Goal: Check status

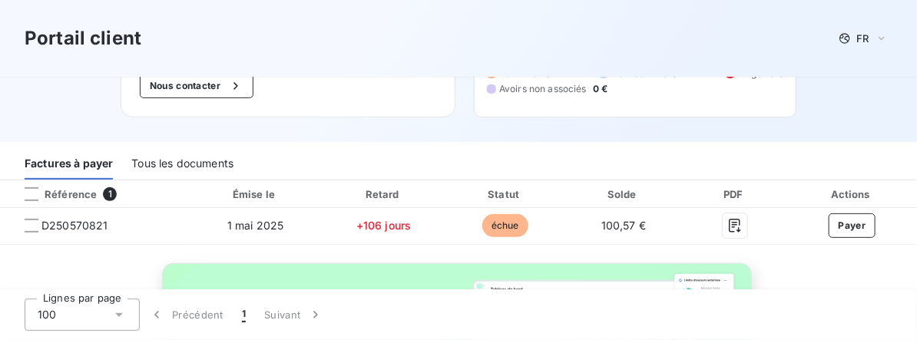
scroll to position [131, 0]
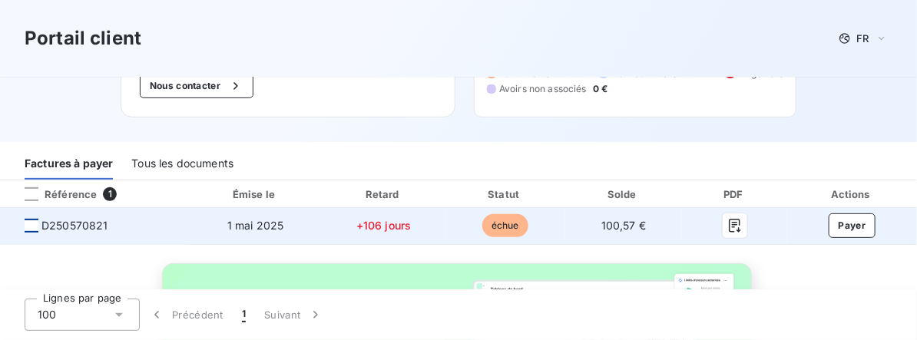
click at [33, 226] on div at bounding box center [32, 226] width 14 height 14
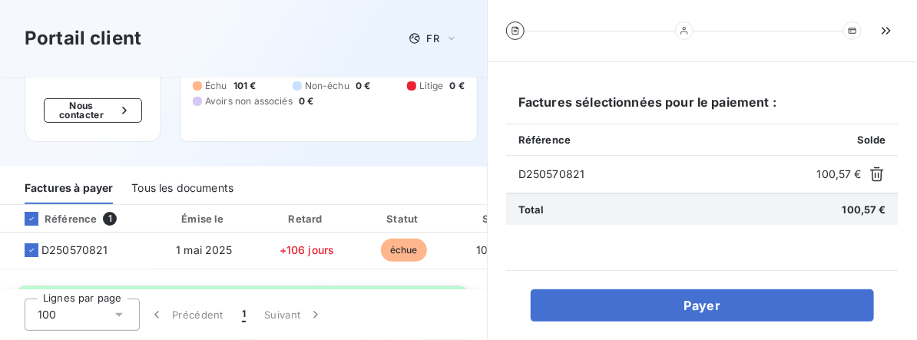
click at [352, 139] on div "Bienvenue sur votre portail client ADS GROUP . Nous contacter RAYTHEON SYSTEMS …" at bounding box center [243, 55] width 487 height 221
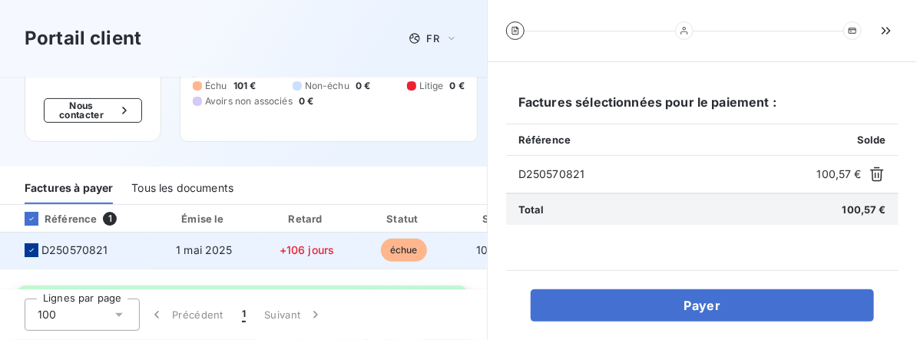
click at [28, 246] on icon at bounding box center [31, 250] width 9 height 9
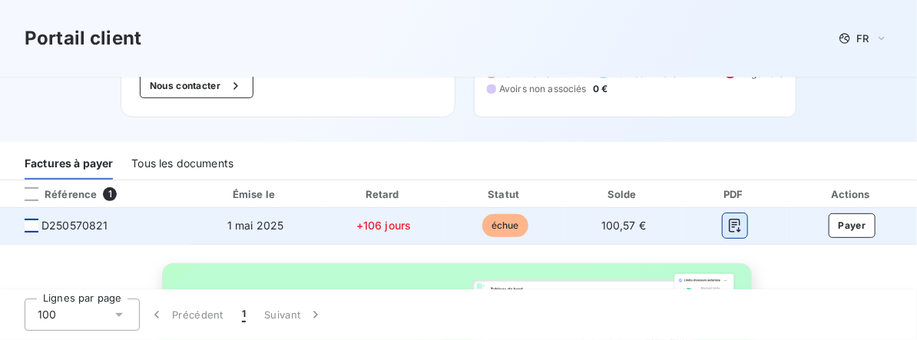
click at [722, 227] on button "button" at bounding box center [734, 225] width 25 height 25
click at [701, 231] on div at bounding box center [734, 225] width 81 height 25
click at [727, 227] on icon "button" at bounding box center [734, 225] width 15 height 15
